Goal: Transaction & Acquisition: Purchase product/service

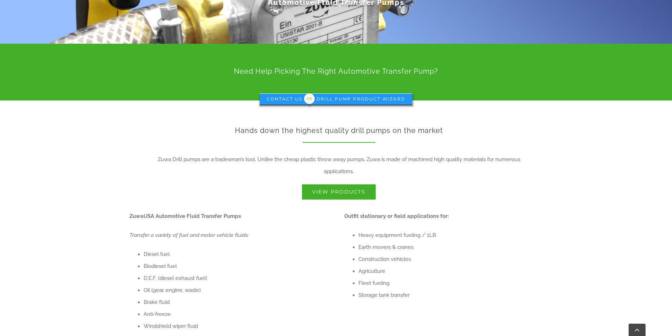
scroll to position [176, 0]
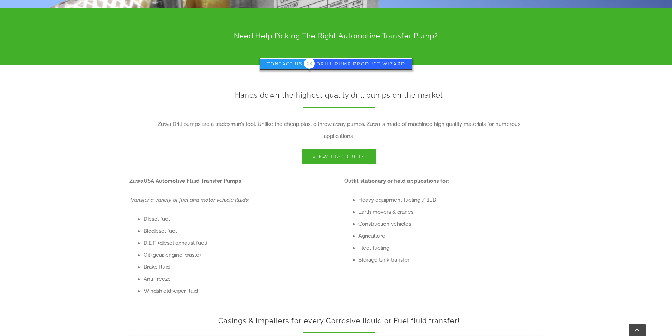
click at [333, 61] on span "Drill Pump Product Wizard" at bounding box center [360, 63] width 89 height 5
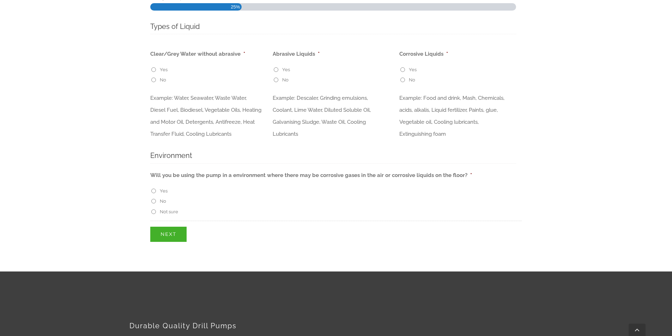
scroll to position [212, 0]
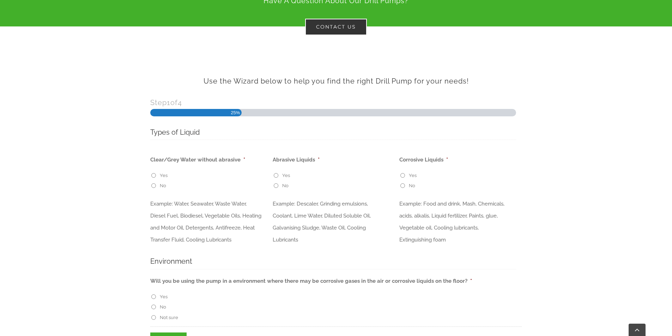
click at [400, 183] on input "No" at bounding box center [402, 185] width 5 height 5
radio input "true"
click at [153, 173] on input "Yes" at bounding box center [153, 175] width 5 height 5
radio input "true"
click at [276, 171] on li "Yes" at bounding box center [336, 175] width 126 height 8
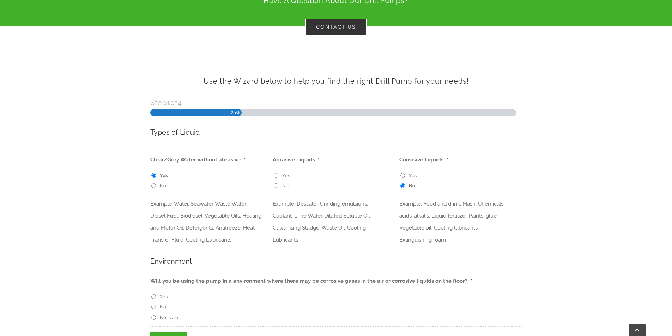
click at [276, 173] on input "Yes" at bounding box center [276, 175] width 5 height 5
radio input "true"
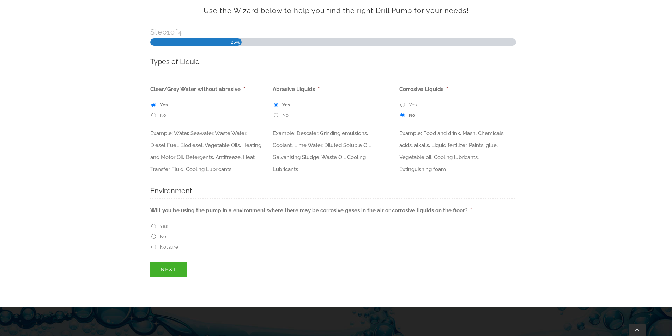
click at [152, 236] on input "No" at bounding box center [153, 236] width 5 height 5
radio input "true"
click at [156, 269] on input "Next" at bounding box center [168, 269] width 36 height 15
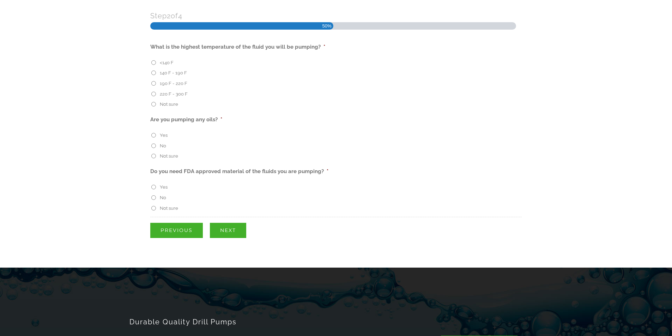
click at [153, 60] on input "<140 F" at bounding box center [153, 62] width 5 height 5
radio input "true"
click at [153, 133] on input "Yes" at bounding box center [153, 135] width 5 height 5
radio input "true"
click at [153, 195] on input "No" at bounding box center [153, 197] width 5 height 5
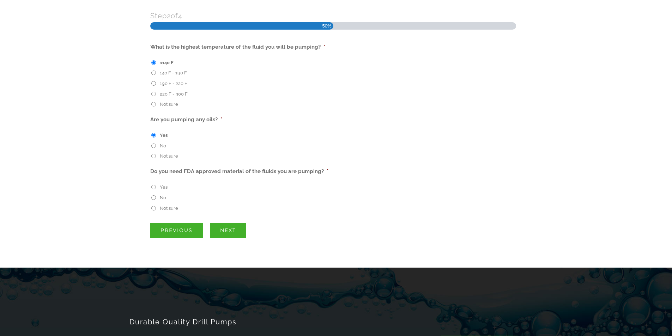
radio input "true"
click at [217, 223] on input "Next" at bounding box center [228, 230] width 36 height 15
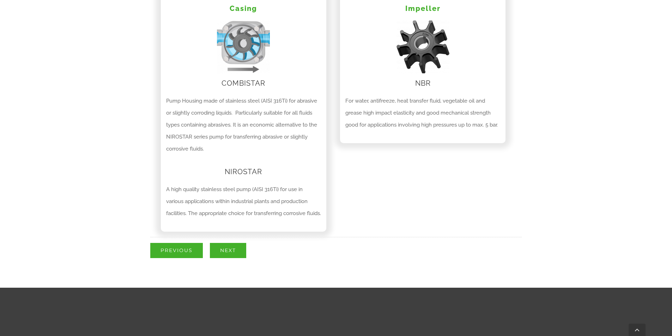
scroll to position [334, 0]
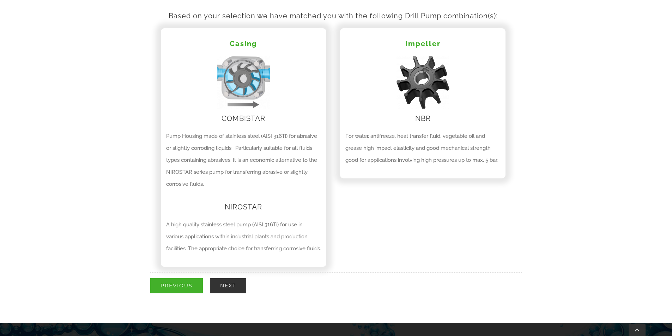
click at [223, 288] on input "Next" at bounding box center [228, 285] width 36 height 15
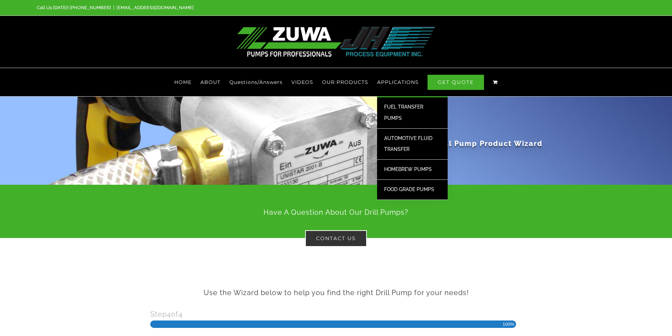
click at [401, 135] on span "AUTOMOTIVE FLUID TRANSFER" at bounding box center [408, 143] width 48 height 17
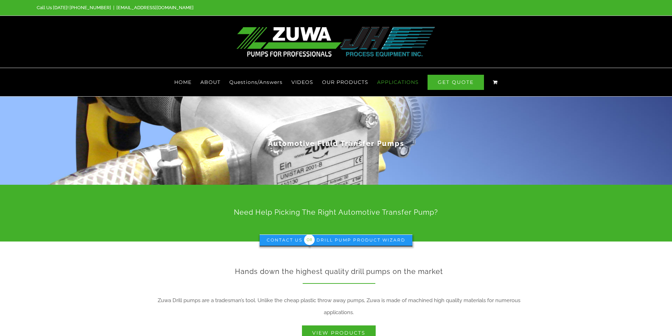
scroll to position [106, 0]
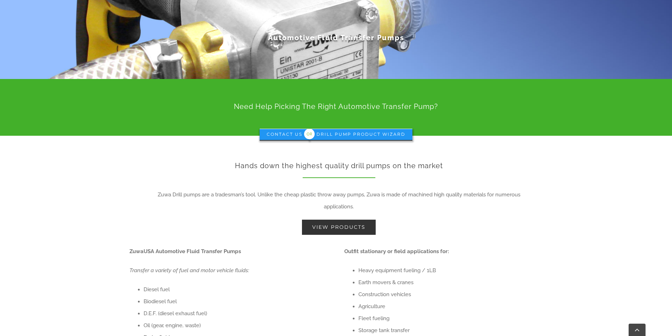
click at [333, 224] on span "View Products" at bounding box center [338, 227] width 53 height 6
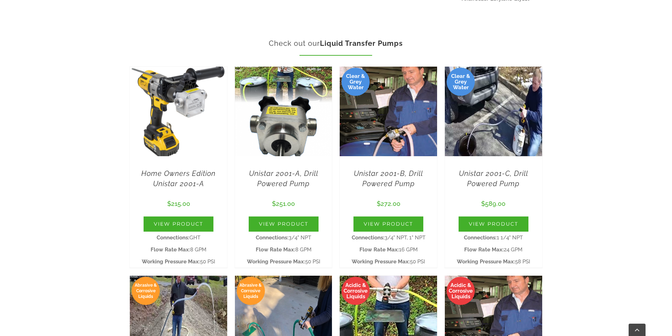
scroll to position [930, 0]
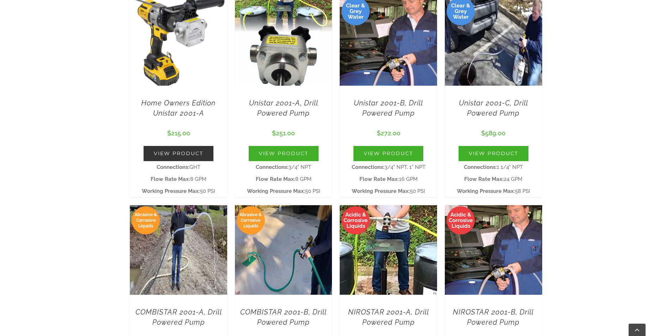
click at [186, 147] on link "View Product" at bounding box center [179, 153] width 70 height 15
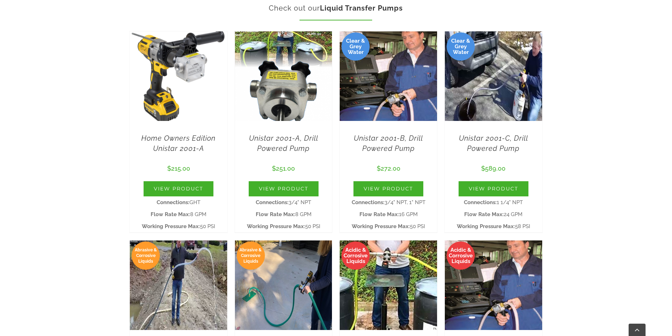
scroll to position [859, 0]
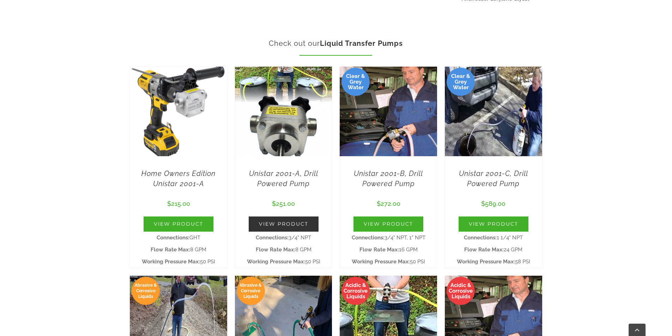
click at [294, 217] on link "View Product" at bounding box center [284, 224] width 70 height 15
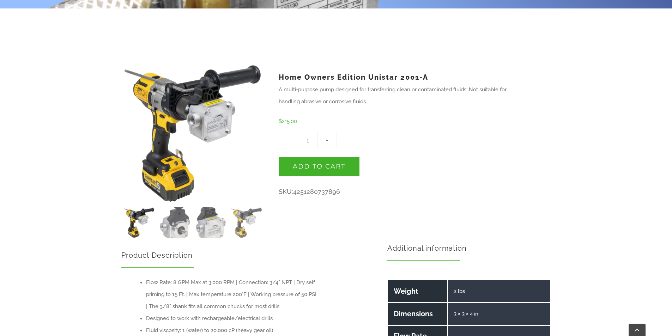
scroll to position [212, 0]
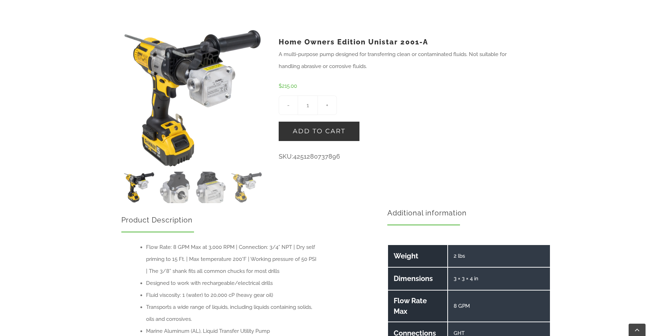
click at [330, 124] on button "Add to cart" at bounding box center [319, 131] width 81 height 19
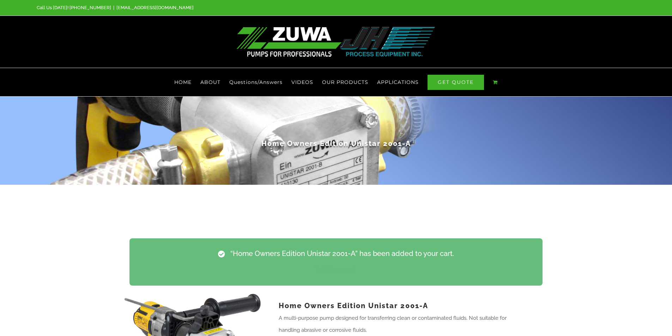
click at [345, 262] on link "View cart" at bounding box center [336, 270] width 398 height 16
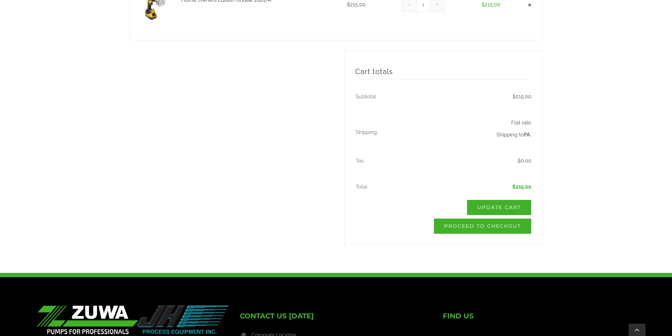
scroll to position [141, 0]
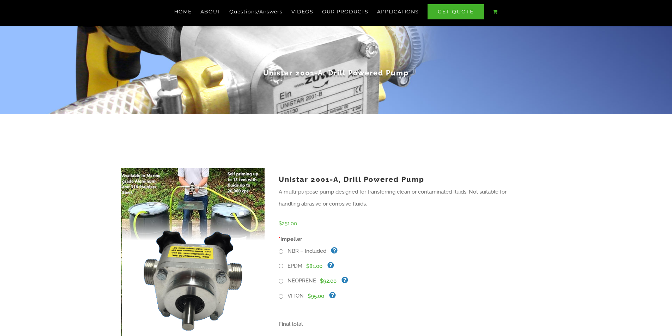
scroll to position [106, 0]
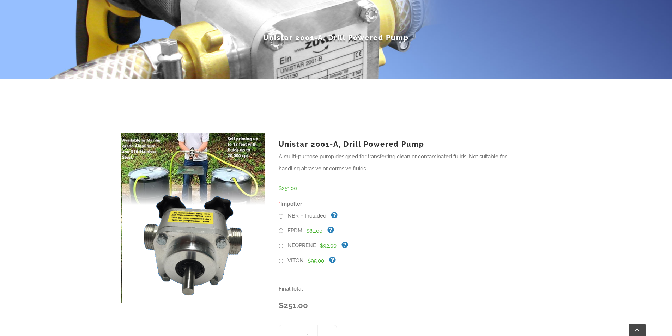
click at [280, 259] on input "VITON" at bounding box center [281, 261] width 5 height 5
radio input "true"
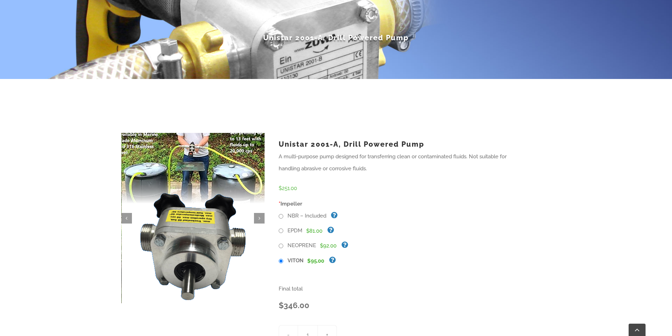
click at [195, 215] on img at bounding box center [193, 218] width 153 height 182
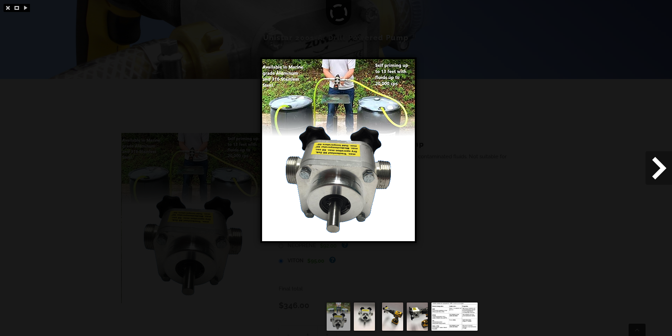
click at [656, 164] on span at bounding box center [658, 168] width 26 height 34
